Goal: Task Accomplishment & Management: Manage account settings

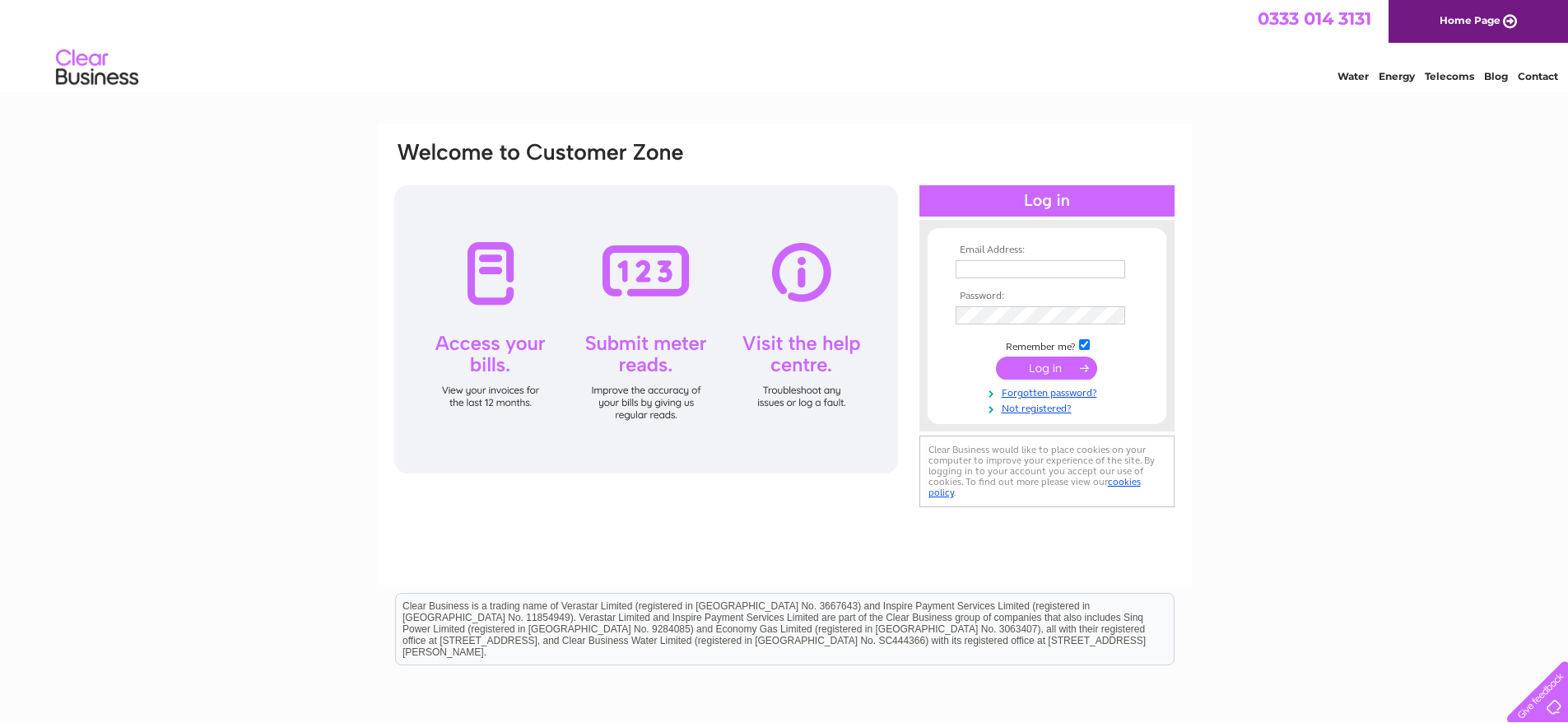
type input "accounts@editshare.co.uk"
click at [1038, 368] on input "submit" at bounding box center [1046, 367] width 102 height 23
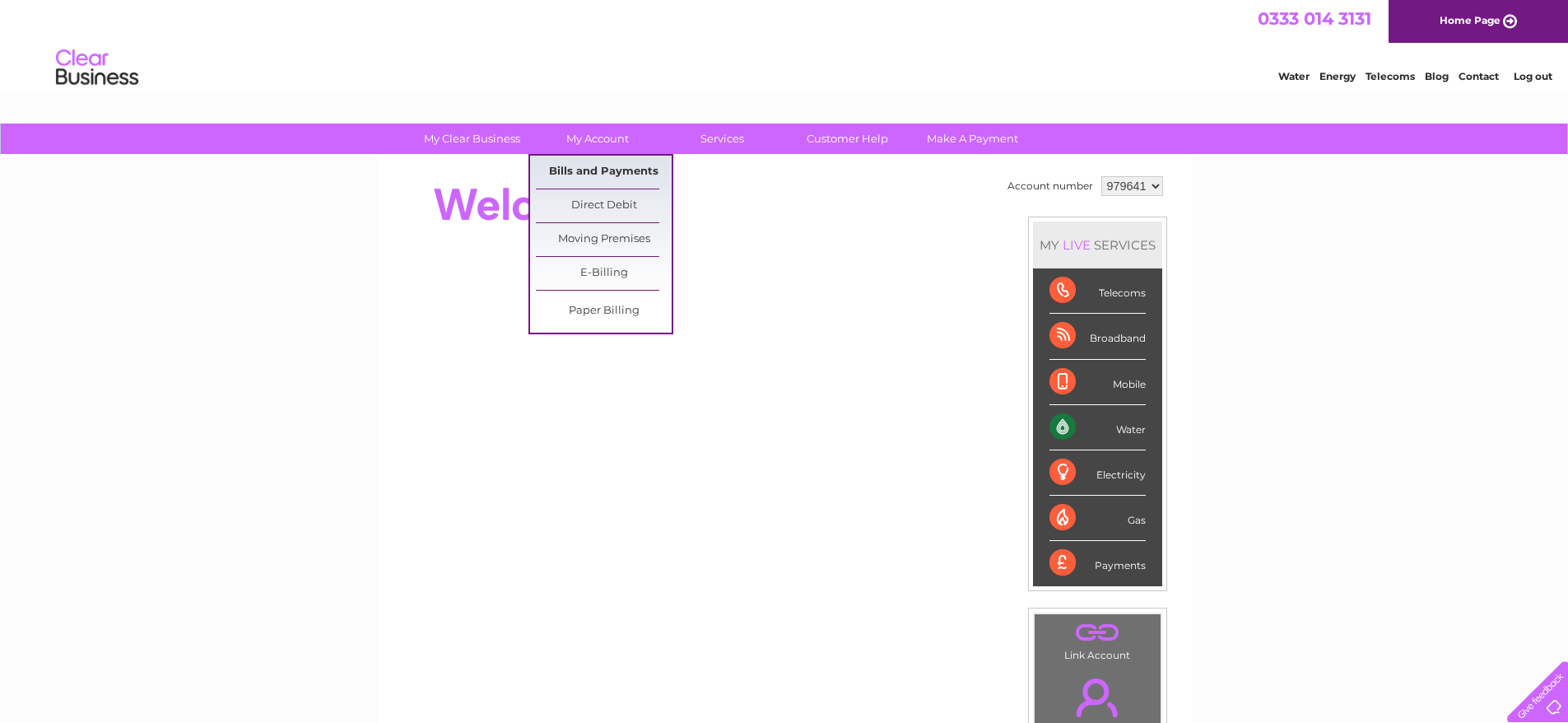
click at [589, 163] on link "Bills and Payments" at bounding box center [604, 172] width 136 height 33
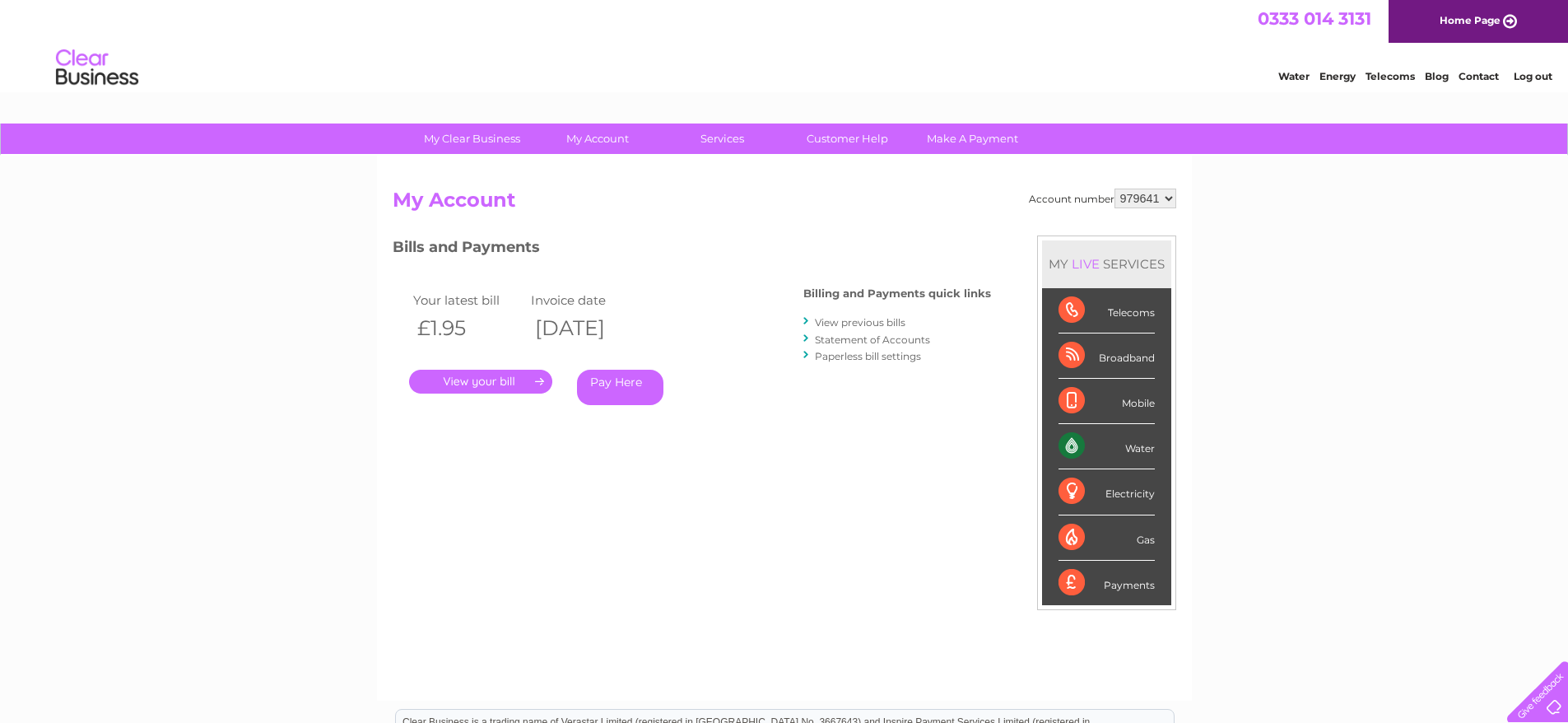
click at [491, 376] on link "." at bounding box center [480, 382] width 143 height 24
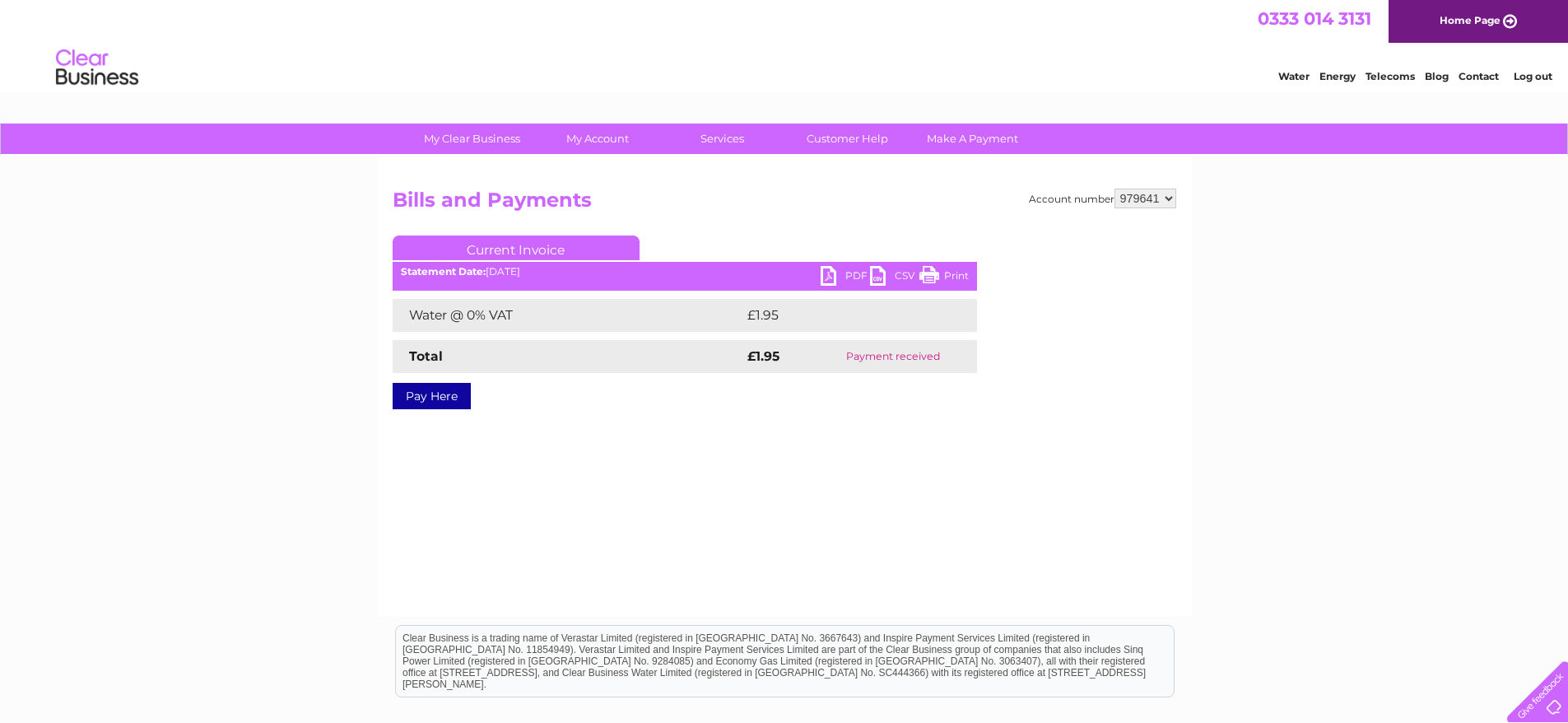
click at [839, 269] on link "PDF" at bounding box center [845, 278] width 49 height 24
